Goal: Navigation & Orientation: Find specific page/section

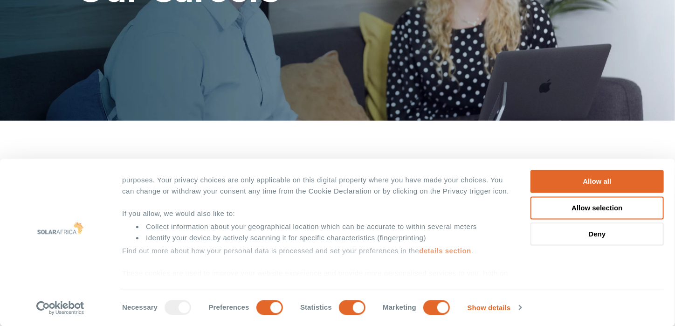
scroll to position [83, 0]
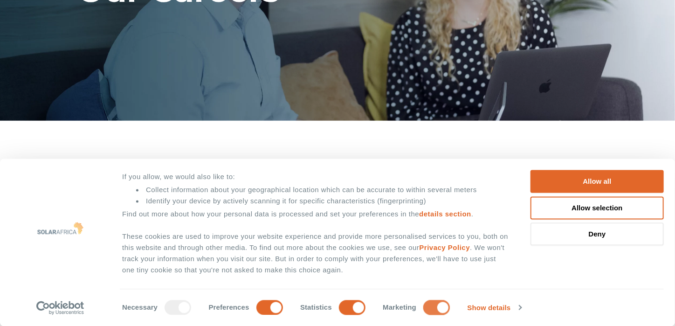
click at [432, 304] on input "Marketing" at bounding box center [436, 307] width 27 height 15
checkbox input "false"
drag, startPoint x: 358, startPoint y: 307, endPoint x: 352, endPoint y: 307, distance: 6.1
click at [357, 307] on input "Statistics" at bounding box center [352, 307] width 27 height 15
checkbox input "false"
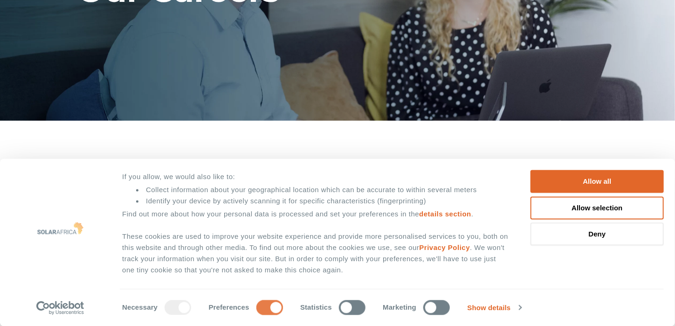
click at [272, 307] on input "Preferences" at bounding box center [269, 307] width 27 height 15
checkbox input "false"
click at [579, 206] on button "Allow selection" at bounding box center [596, 207] width 133 height 23
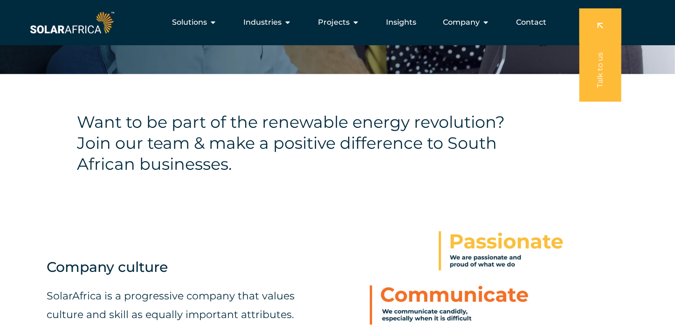
scroll to position [0, 0]
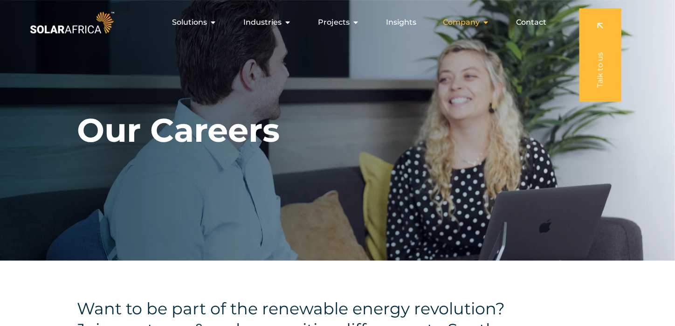
click at [479, 22] on span "Company" at bounding box center [461, 22] width 37 height 11
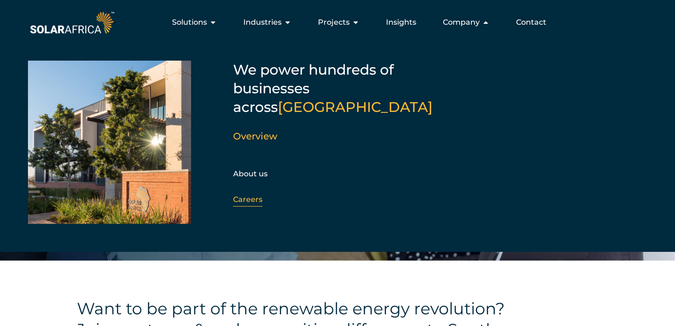
click at [248, 195] on link "Careers" at bounding box center [247, 199] width 29 height 9
